Goal: Navigation & Orientation: Find specific page/section

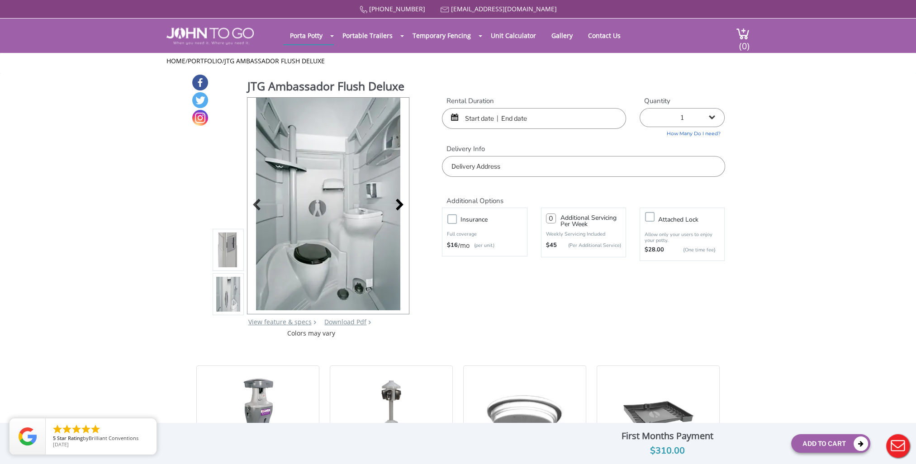
click at [398, 204] on div at bounding box center [397, 205] width 13 height 13
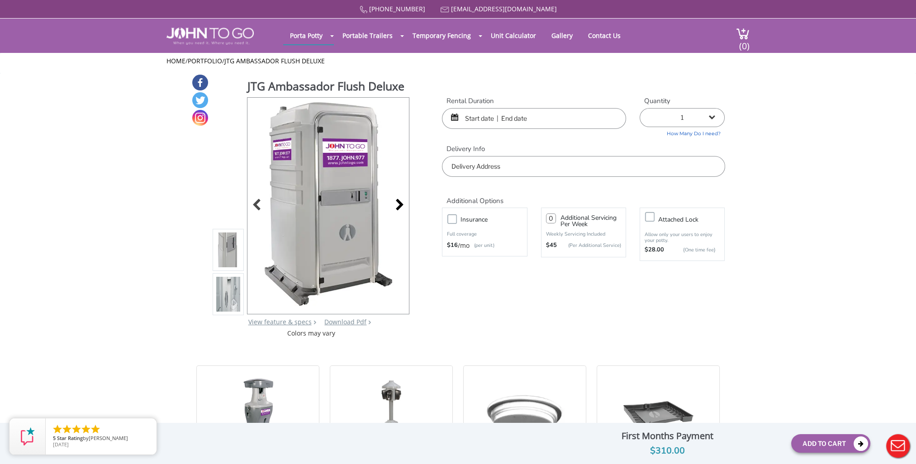
click at [398, 204] on div at bounding box center [397, 205] width 13 height 13
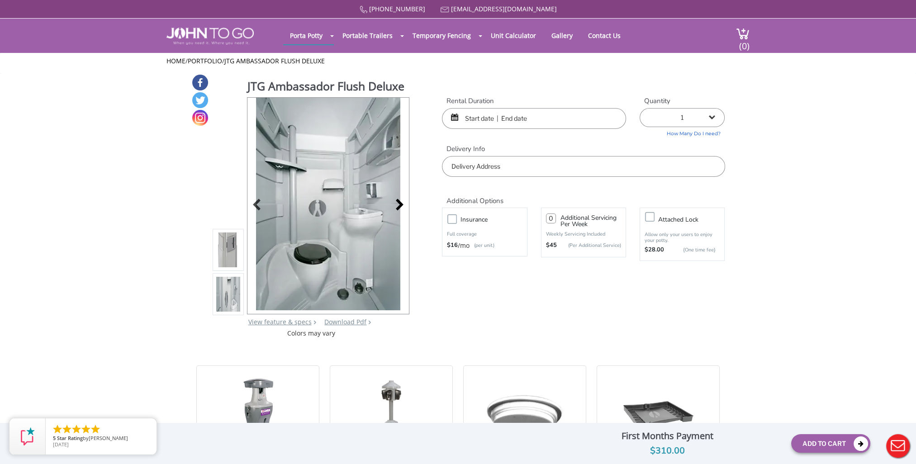
click at [398, 204] on div at bounding box center [397, 205] width 13 height 13
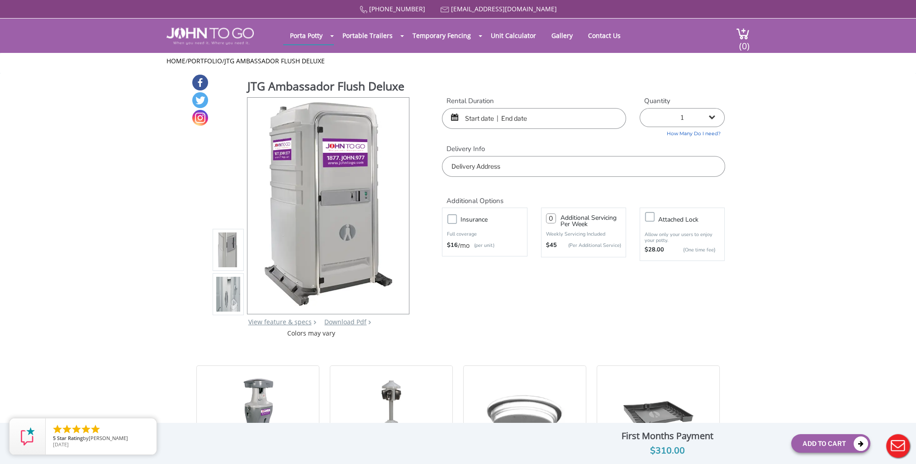
click at [398, 204] on div at bounding box center [327, 206] width 161 height 216
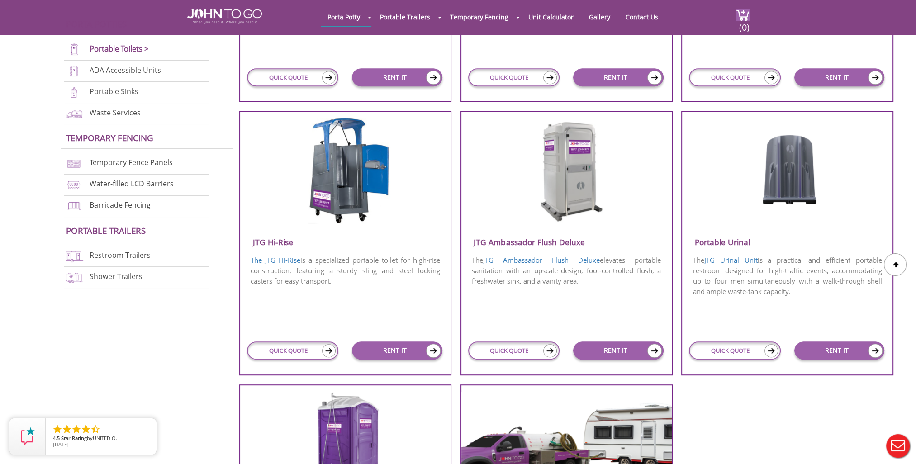
scroll to position [543, 0]
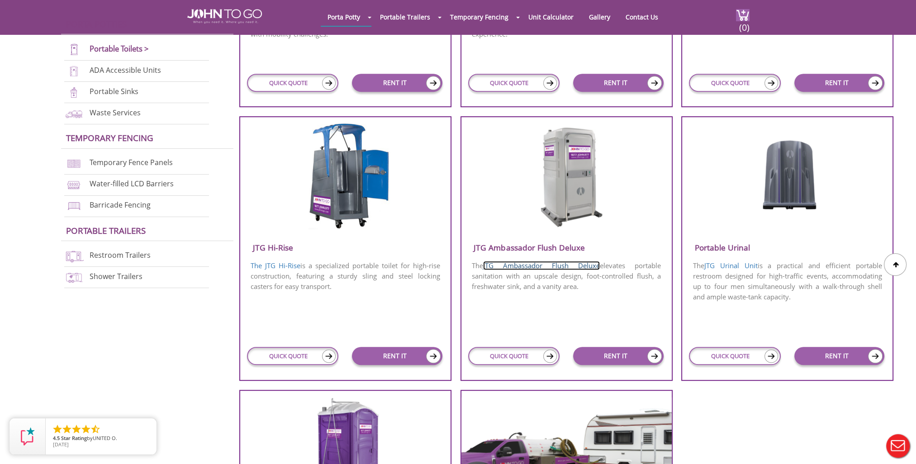
click at [545, 263] on link "JTG Ambassador Flush Deluxe" at bounding box center [541, 265] width 117 height 9
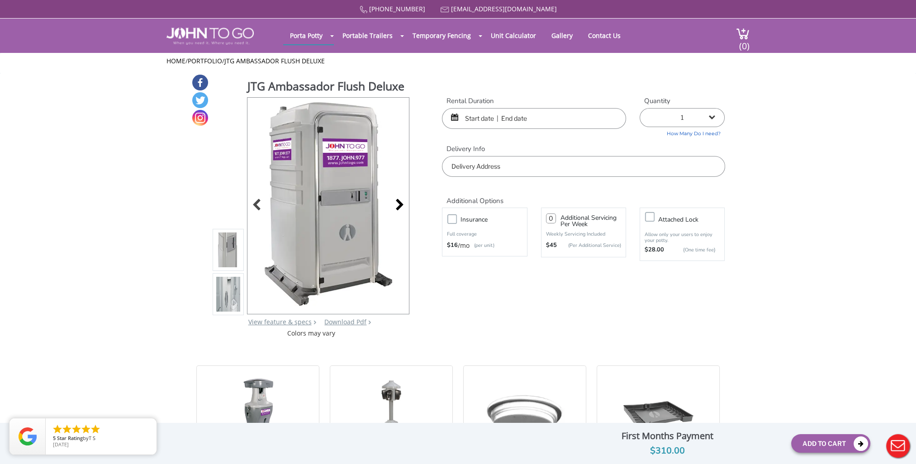
click at [400, 200] on div at bounding box center [397, 205] width 13 height 13
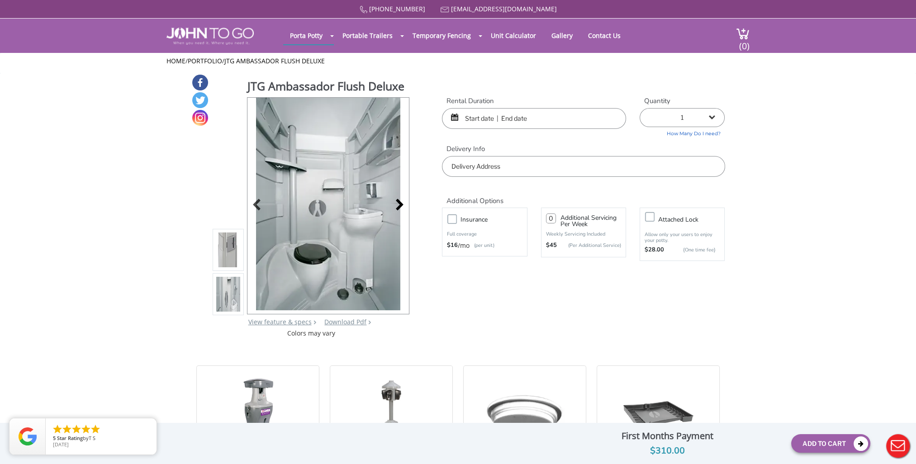
click at [400, 200] on div at bounding box center [397, 205] width 13 height 13
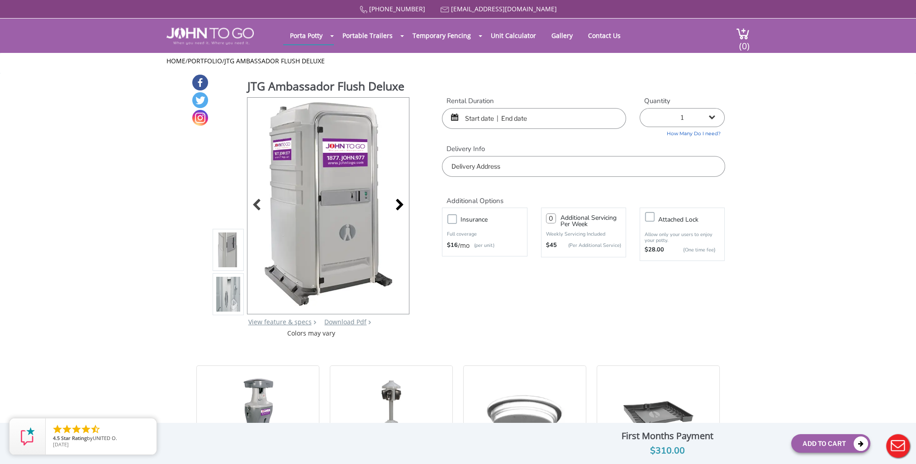
click at [400, 200] on div at bounding box center [397, 205] width 13 height 13
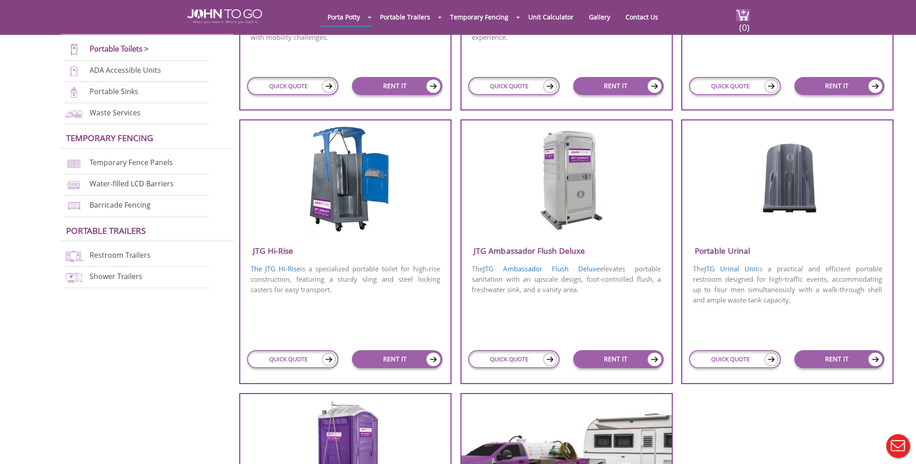
scroll to position [543, 0]
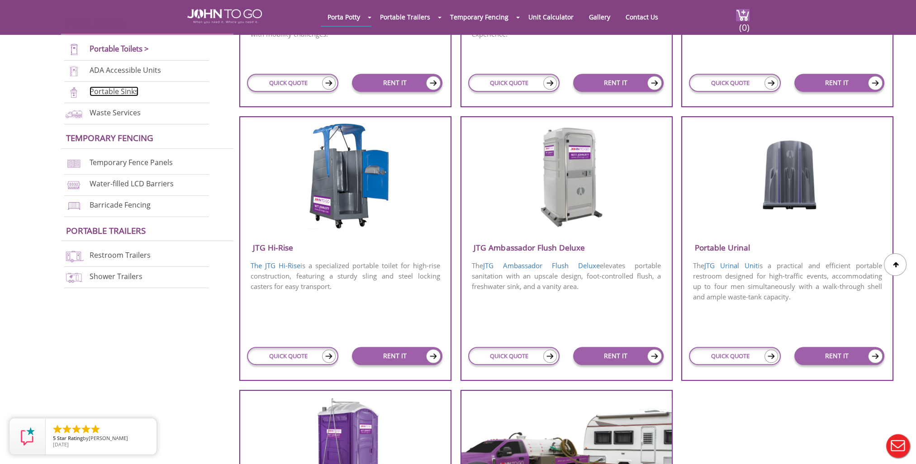
click at [109, 92] on link "Portable Sinks" at bounding box center [114, 91] width 49 height 10
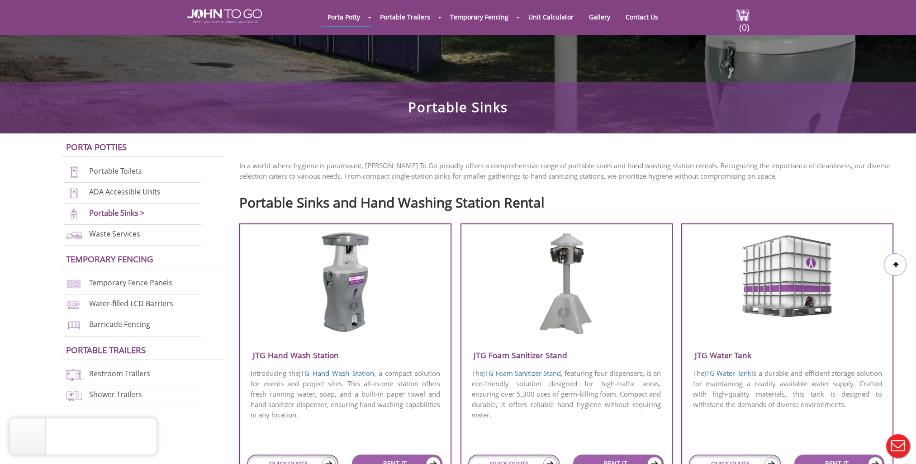
scroll to position [226, 0]
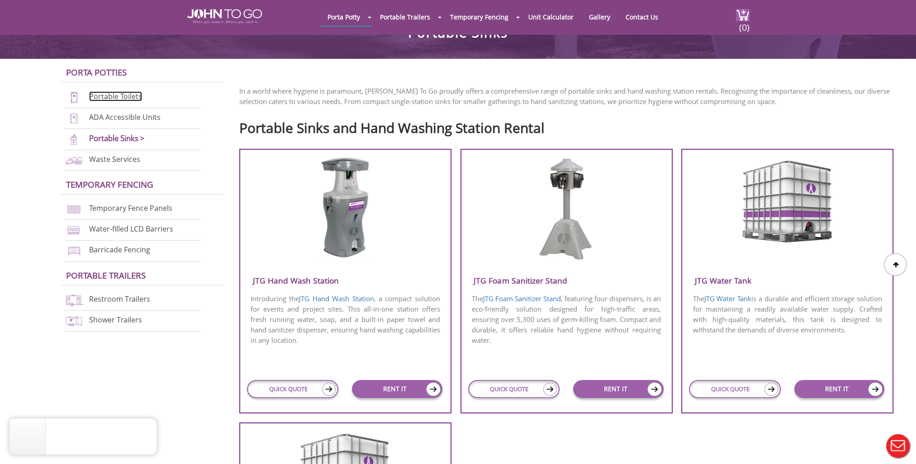
click at [113, 95] on link "Portable Toilets" at bounding box center [115, 96] width 53 height 10
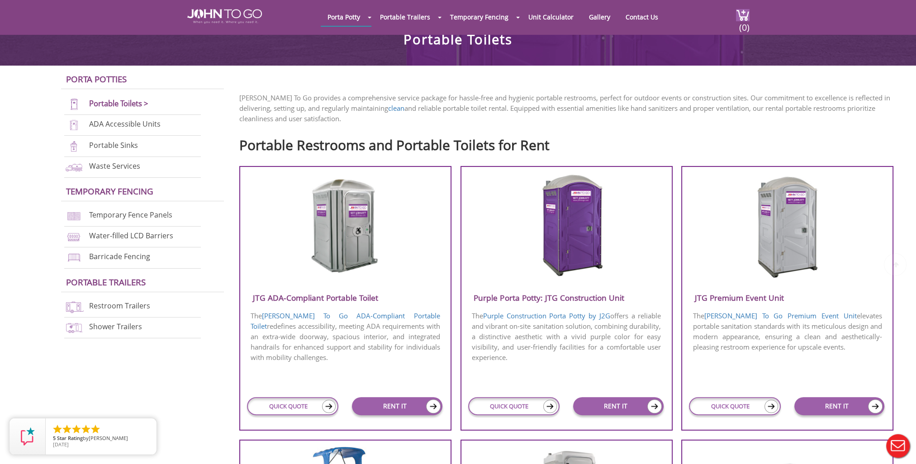
scroll to position [226, 0]
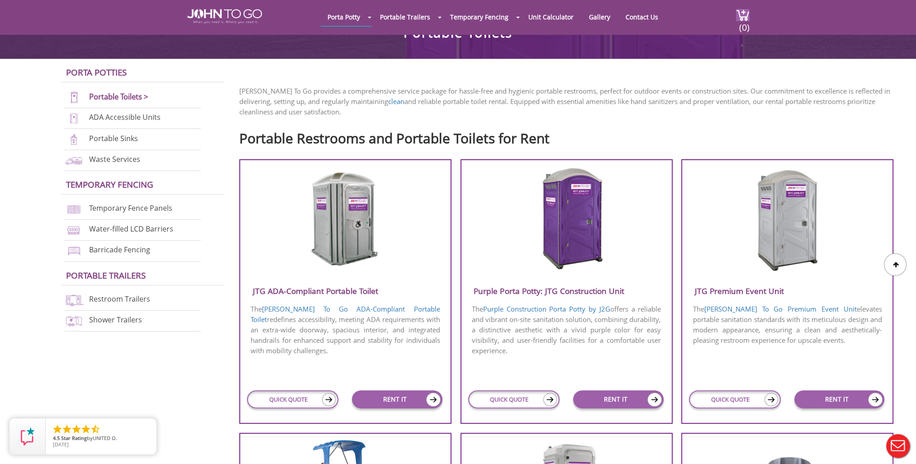
click at [567, 211] on img at bounding box center [566, 219] width 86 height 104
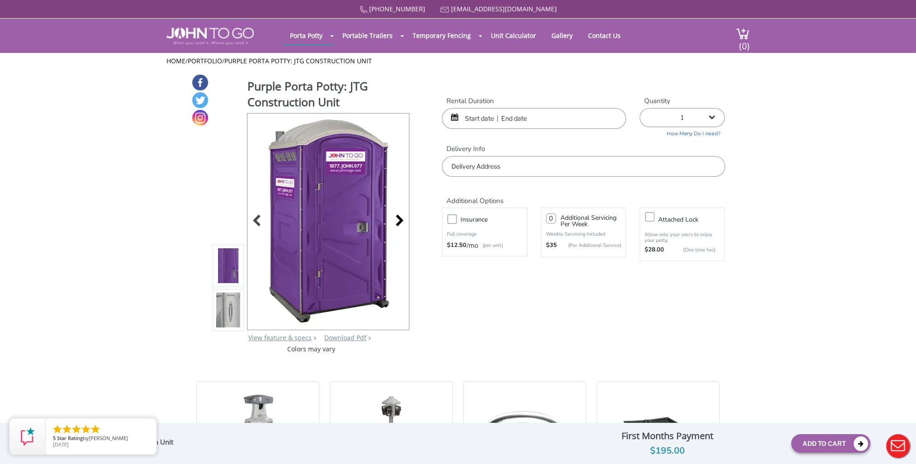
click at [401, 221] on div at bounding box center [397, 221] width 13 height 13
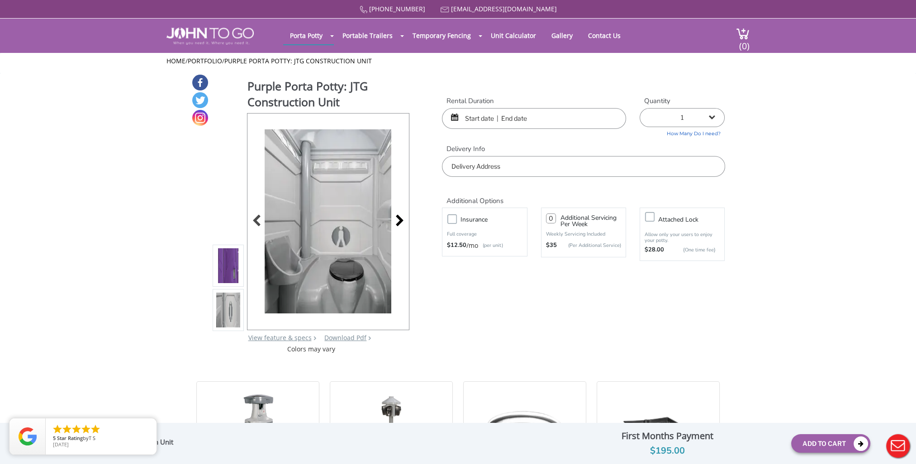
click at [401, 221] on div at bounding box center [397, 221] width 13 height 13
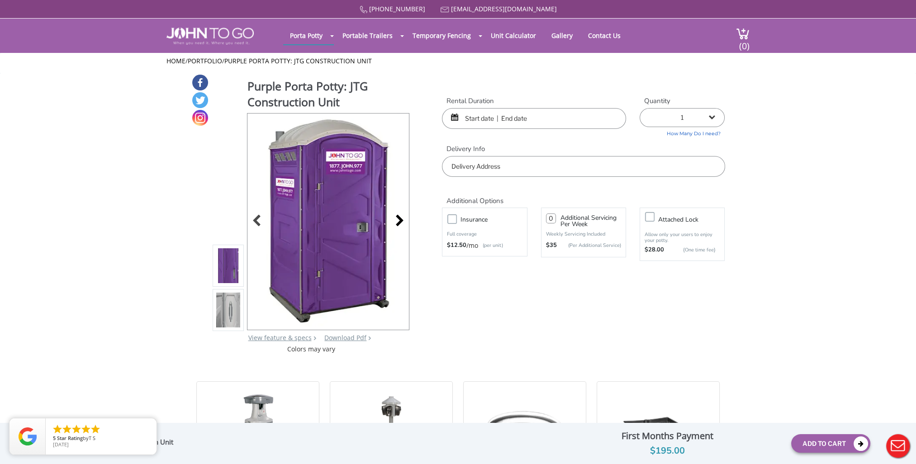
click at [401, 221] on div at bounding box center [397, 221] width 13 height 13
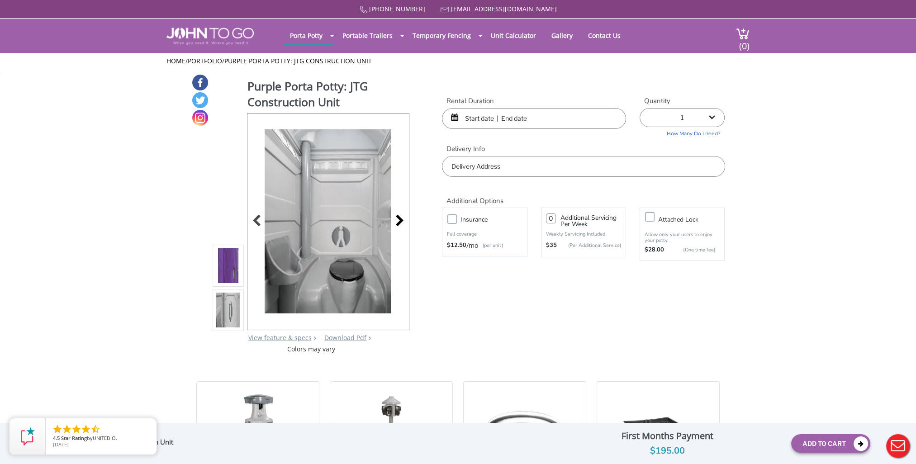
click at [402, 222] on div at bounding box center [397, 221] width 13 height 13
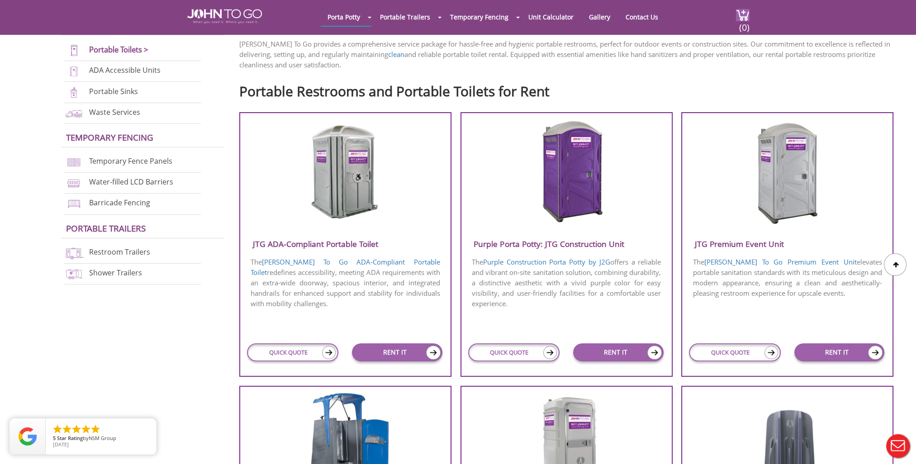
scroll to position [246, 0]
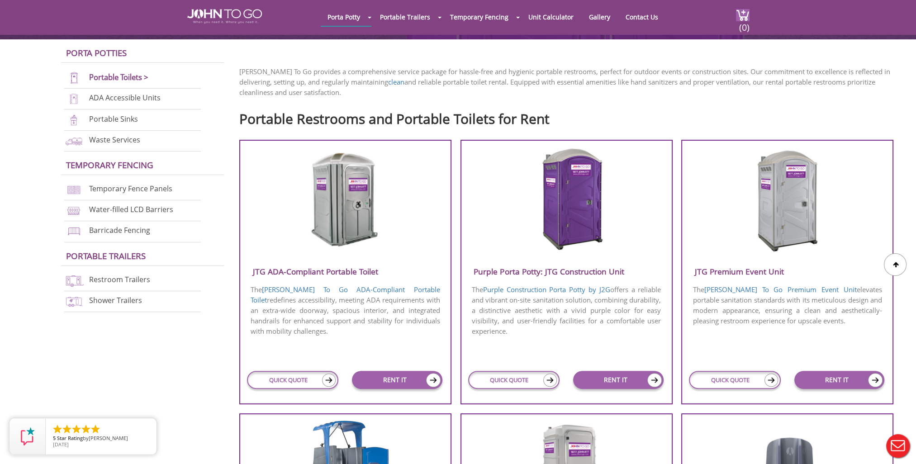
click at [791, 212] on img at bounding box center [787, 199] width 86 height 104
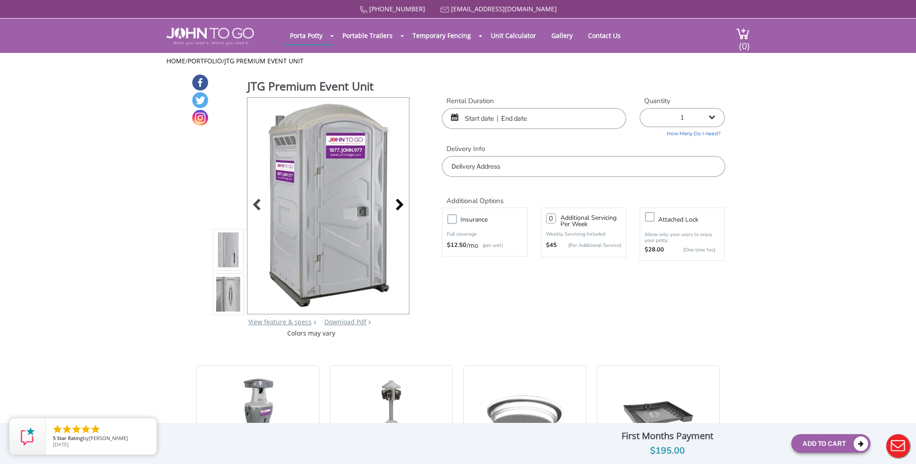
click at [396, 202] on div at bounding box center [397, 205] width 13 height 13
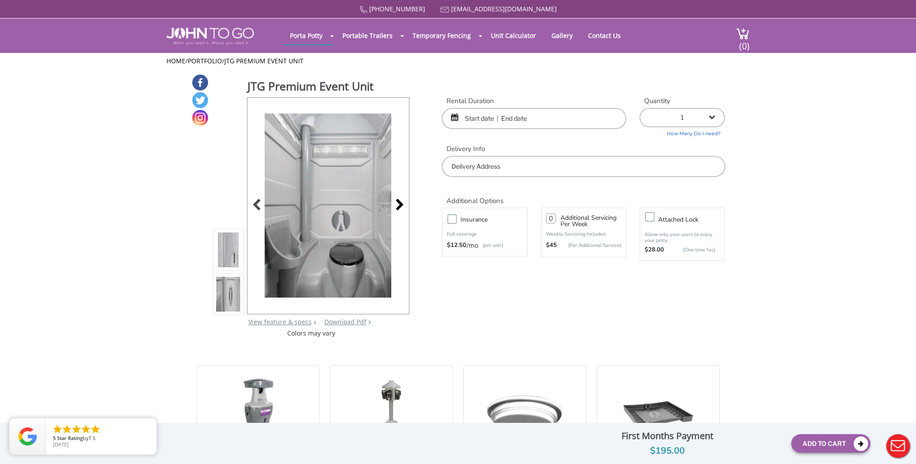
click at [398, 207] on div at bounding box center [397, 205] width 13 height 13
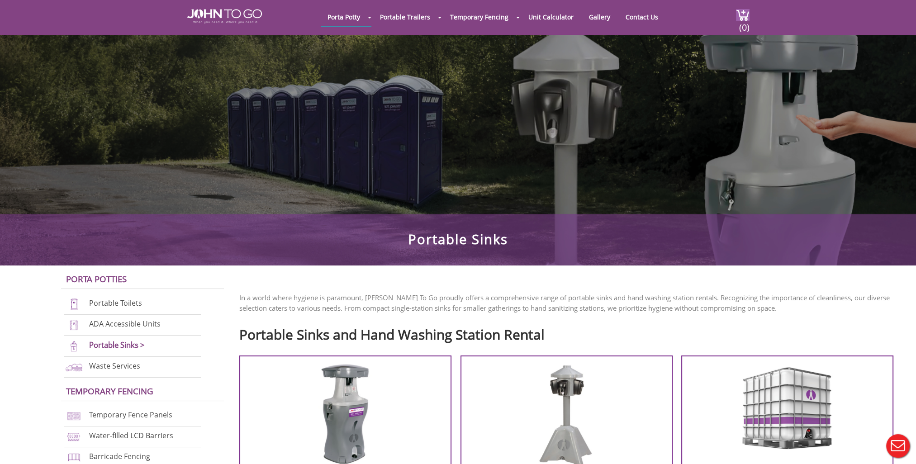
scroll to position [226, 0]
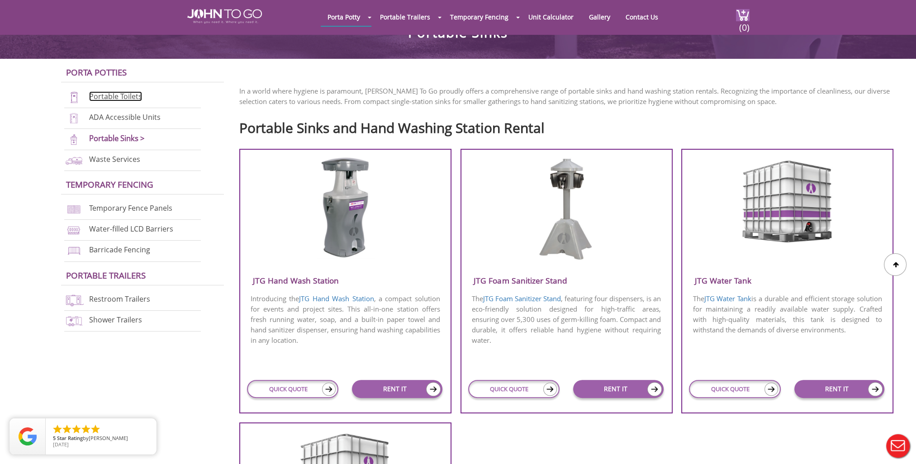
click at [109, 97] on link "Portable Toilets" at bounding box center [115, 96] width 53 height 10
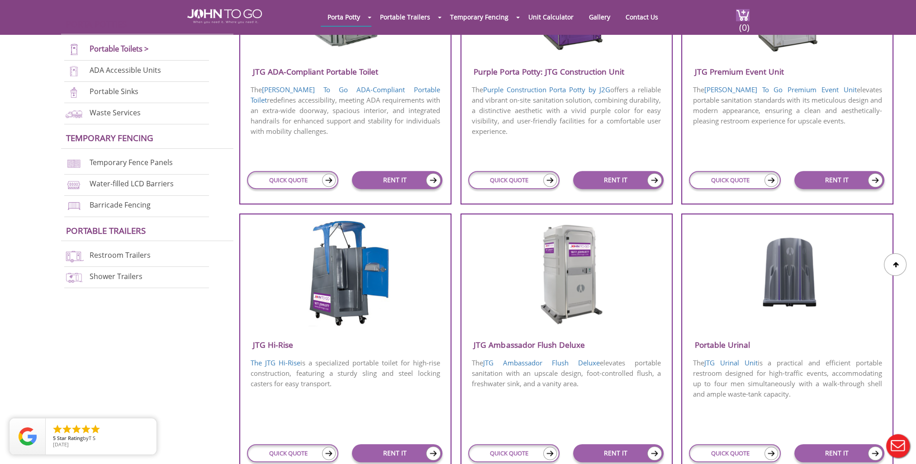
scroll to position [452, 0]
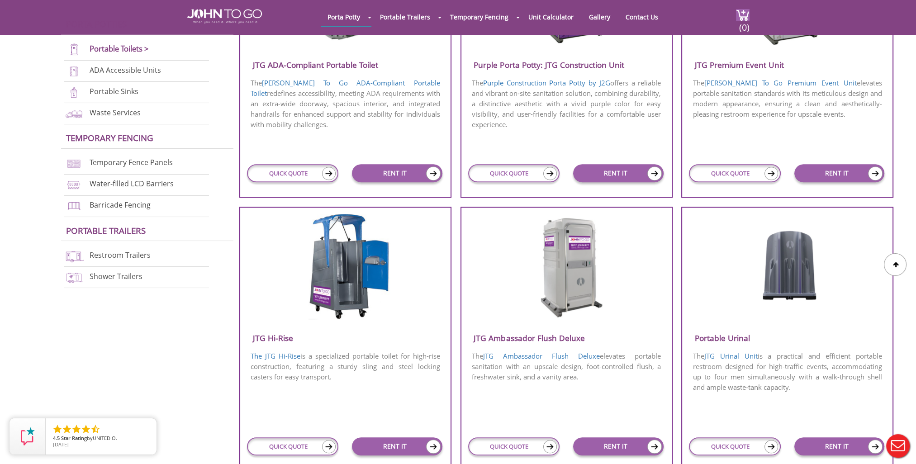
click at [577, 287] on img at bounding box center [566, 266] width 86 height 104
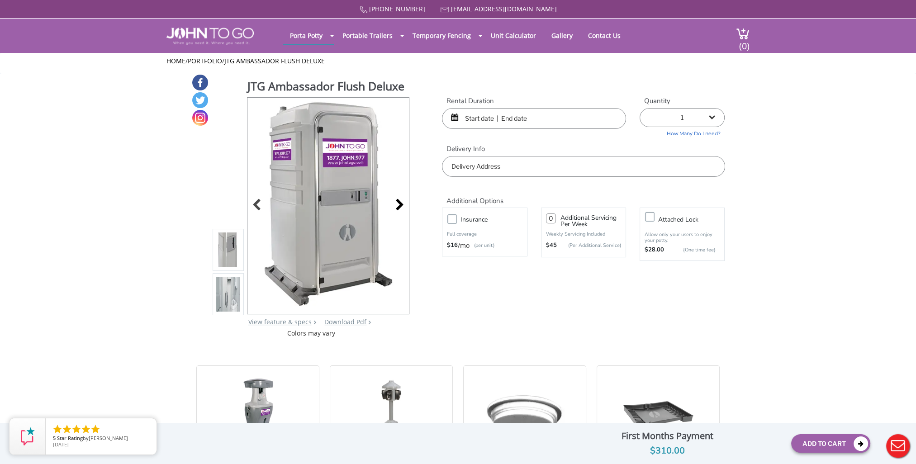
click at [401, 205] on div at bounding box center [397, 205] width 13 height 13
